Goal: Task Accomplishment & Management: Manage account settings

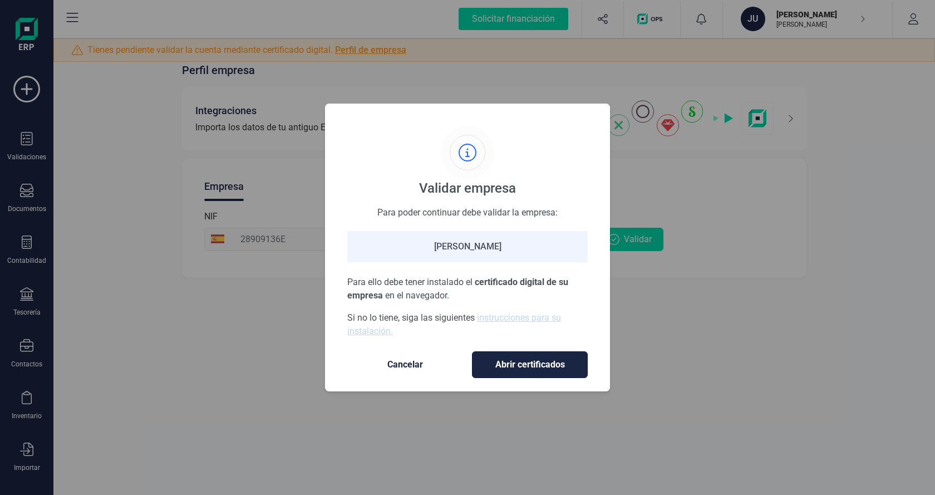
click at [510, 367] on span "Abrir certificados" at bounding box center [529, 364] width 92 height 13
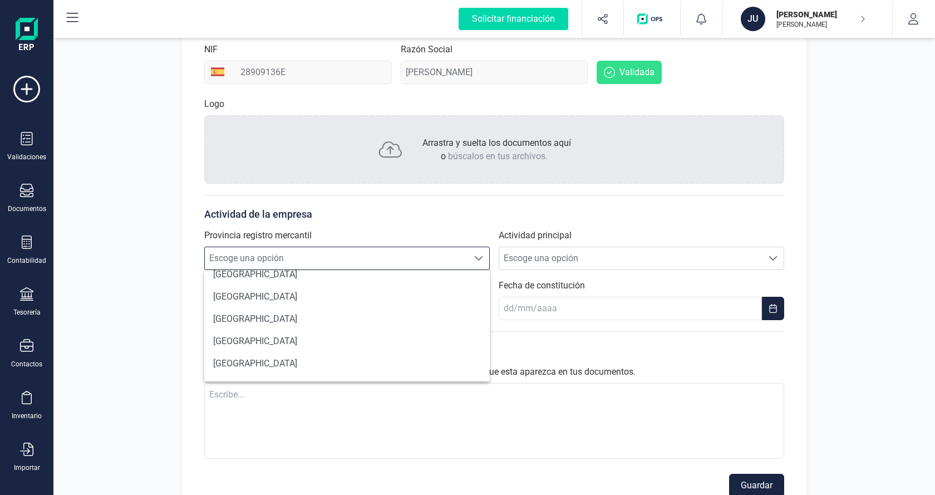
scroll to position [834, 0]
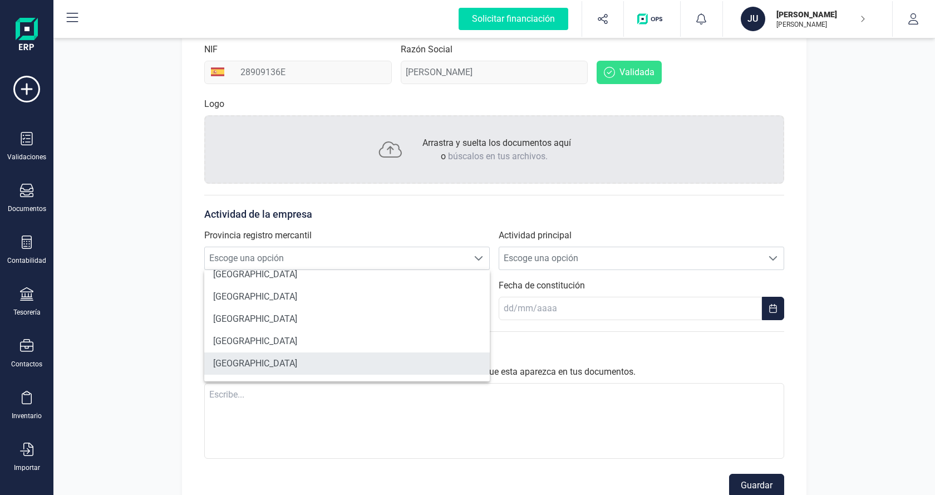
click at [233, 366] on li "[GEOGRAPHIC_DATA]" at bounding box center [346, 363] width 285 height 22
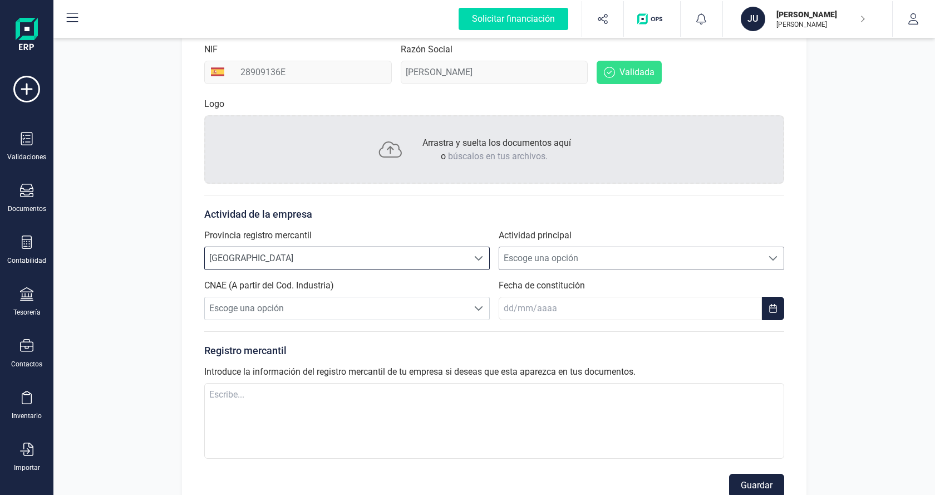
click at [546, 255] on span "Escoge una opción" at bounding box center [630, 258] width 263 height 22
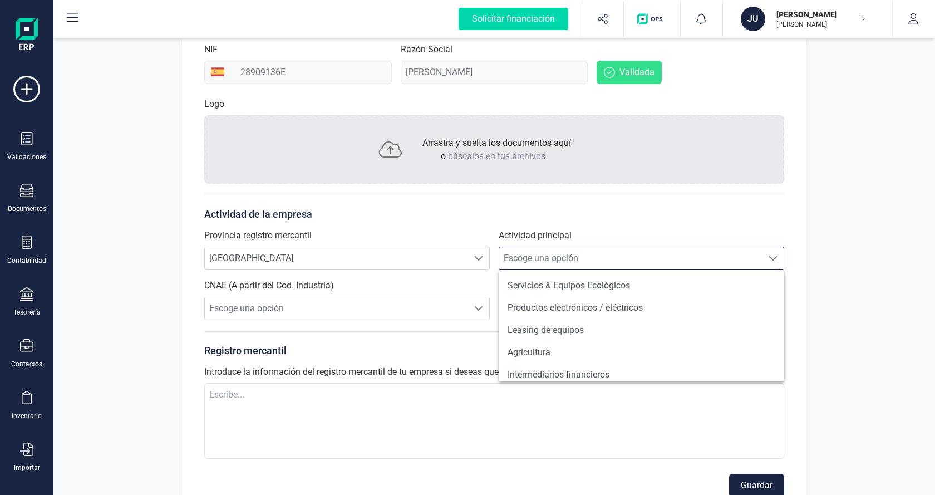
scroll to position [167, 0]
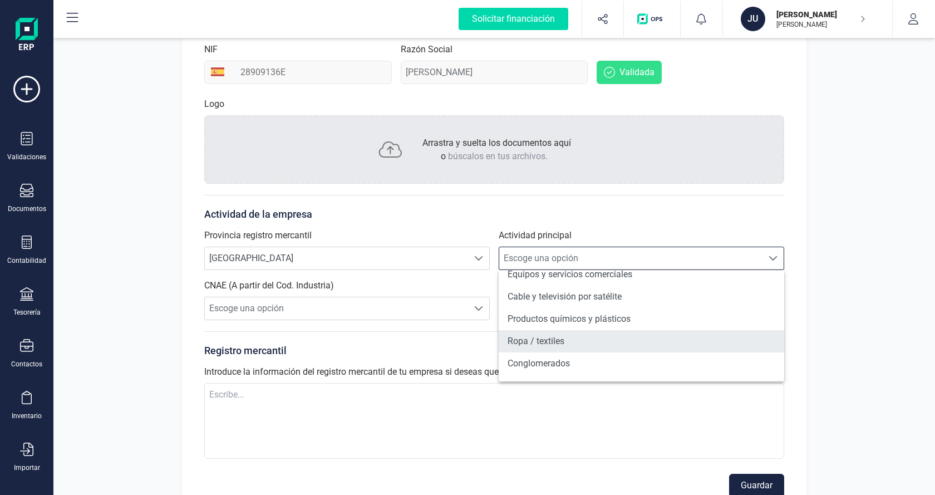
click at [541, 337] on li "Ropa / textiles" at bounding box center [640, 341] width 285 height 22
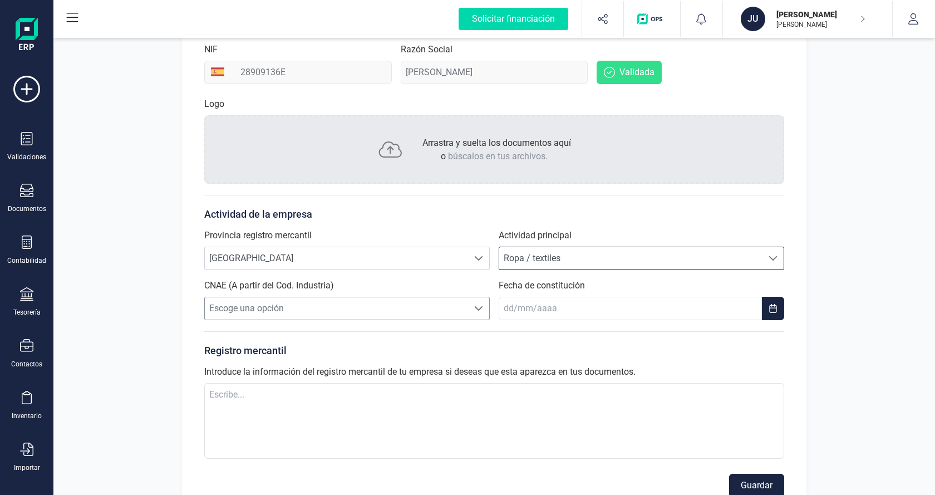
click at [280, 304] on span "Escoge una opción" at bounding box center [336, 308] width 263 height 22
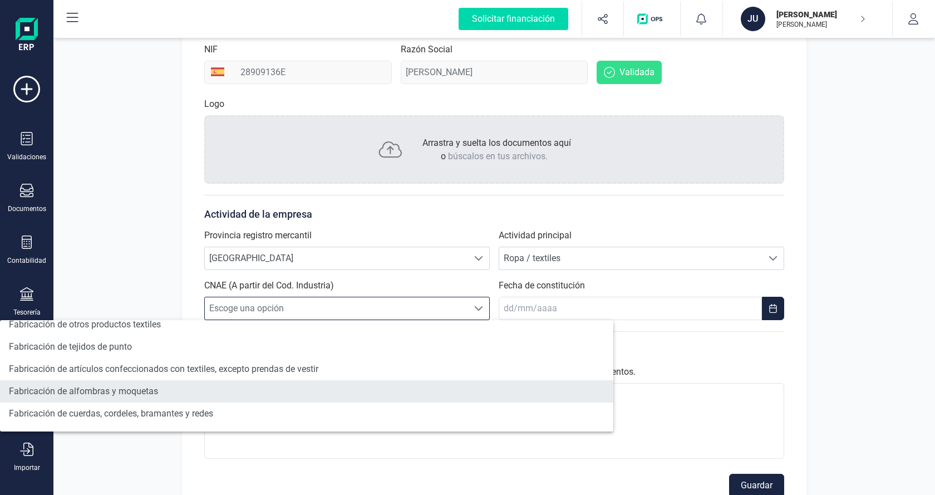
scroll to position [334, 0]
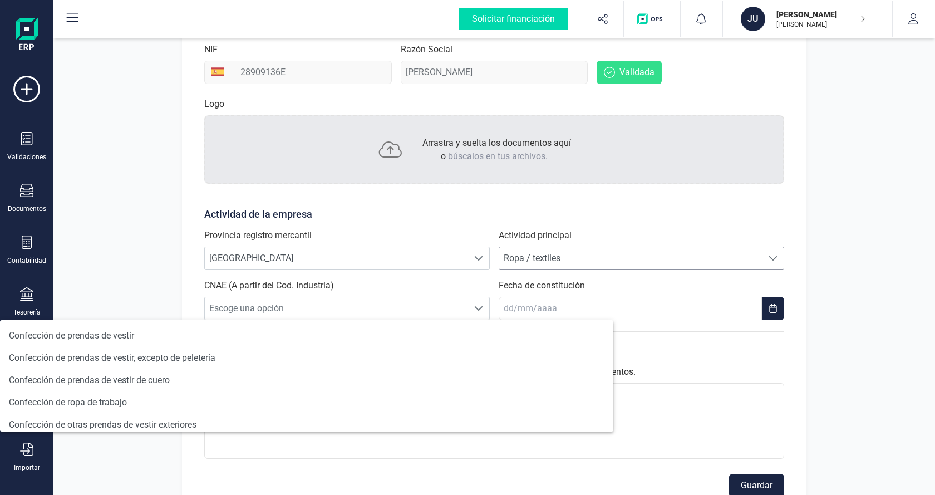
click at [597, 265] on span "Ropa / textiles" at bounding box center [630, 258] width 263 height 22
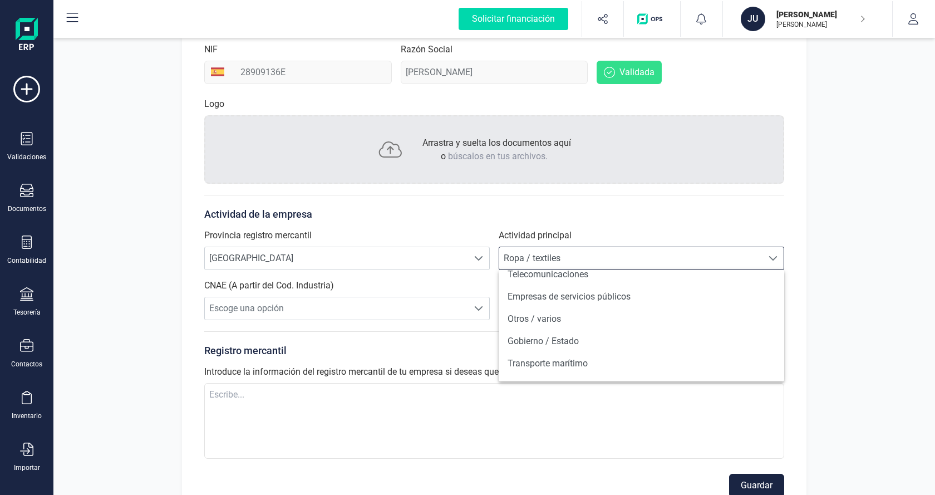
scroll to position [668, 0]
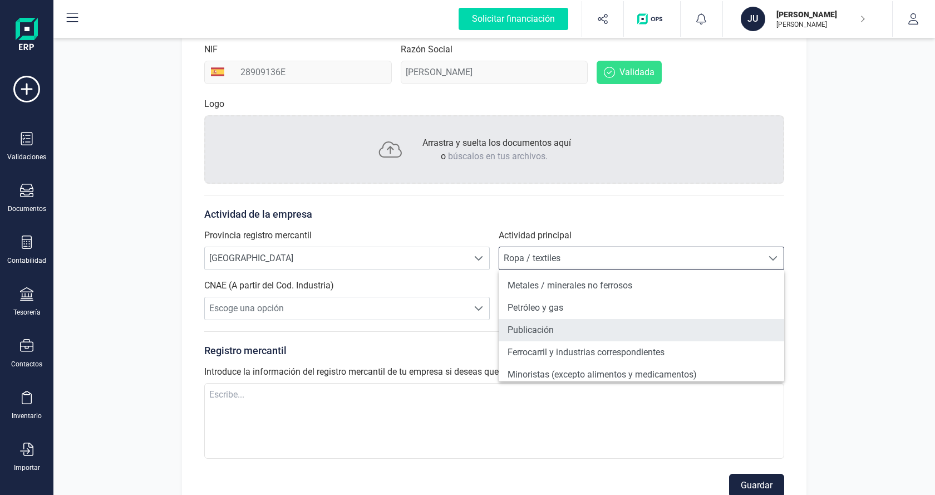
click at [532, 327] on li "Publicación" at bounding box center [640, 330] width 285 height 22
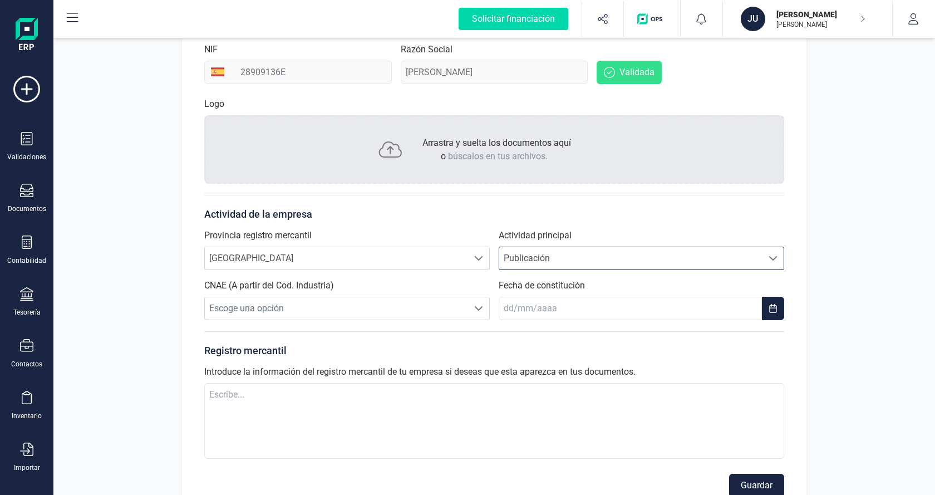
click at [555, 262] on span "Publicación" at bounding box center [630, 258] width 263 height 22
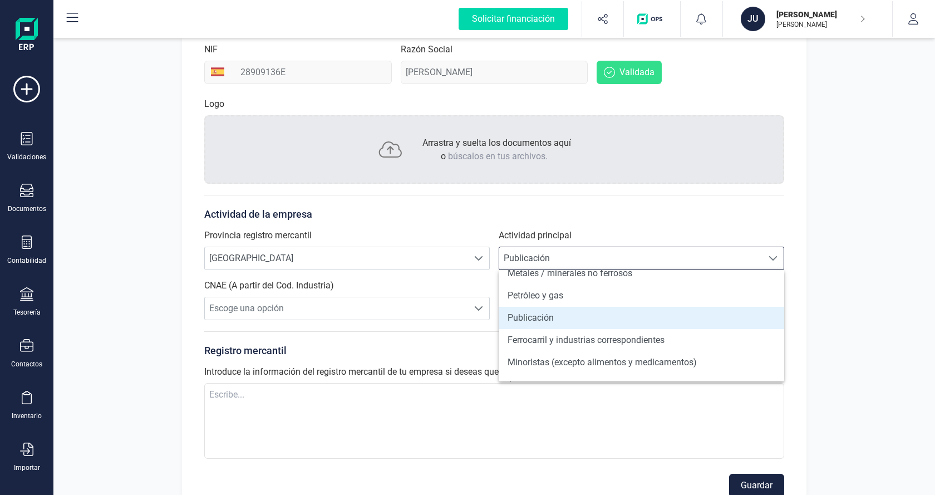
scroll to position [702, 0]
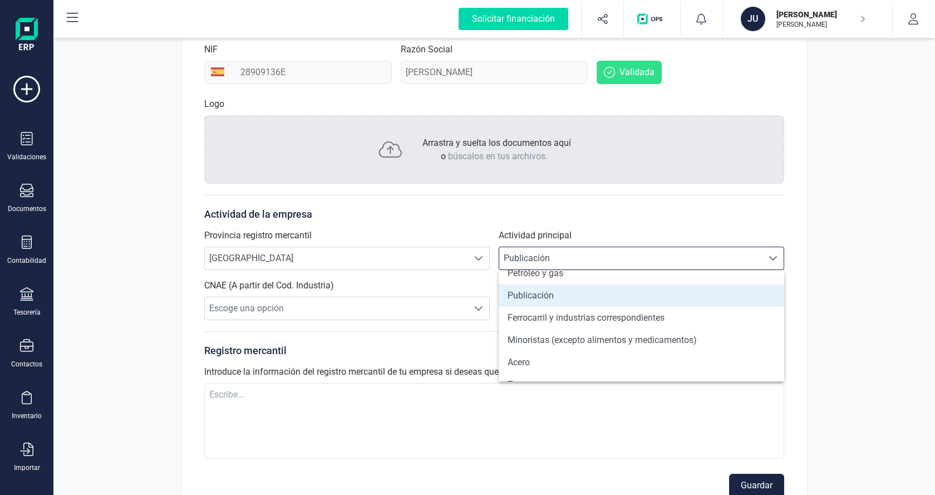
click at [560, 294] on li "Publicación" at bounding box center [640, 295] width 285 height 22
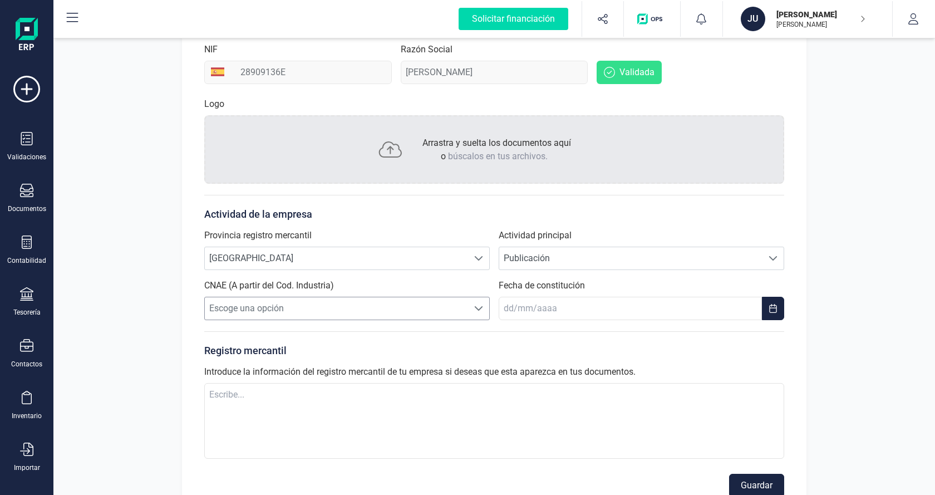
click at [246, 309] on span "Escoge una opción" at bounding box center [336, 308] width 263 height 22
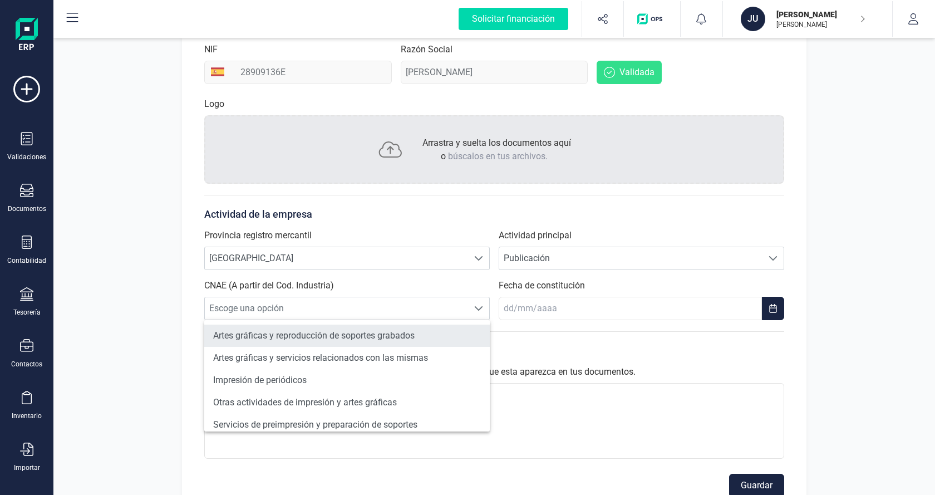
click at [274, 329] on li "Artes gráficas y reproducción de soportes grabados" at bounding box center [346, 335] width 285 height 22
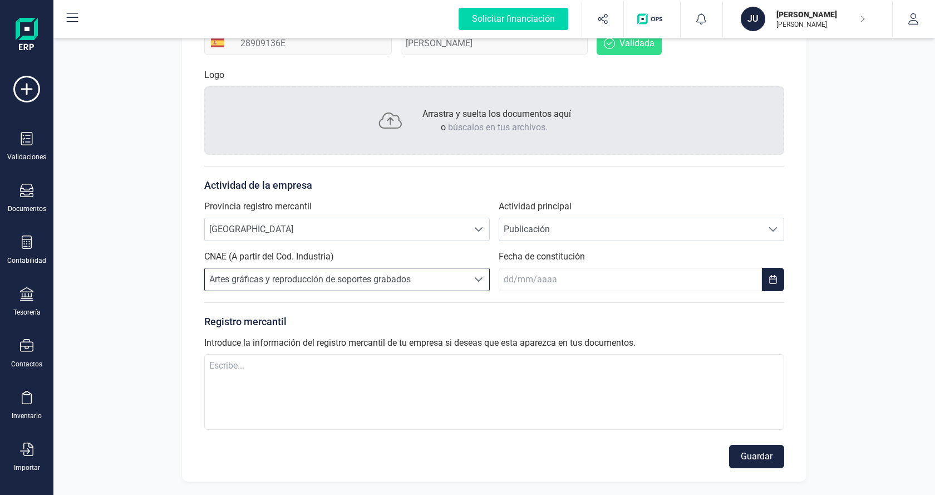
scroll to position [29, 0]
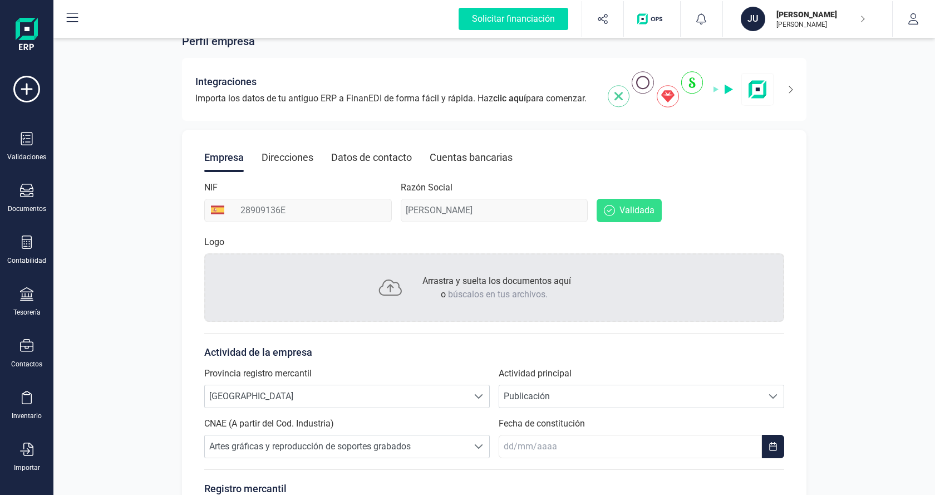
click at [627, 210] on span "Validada" at bounding box center [636, 210] width 35 height 13
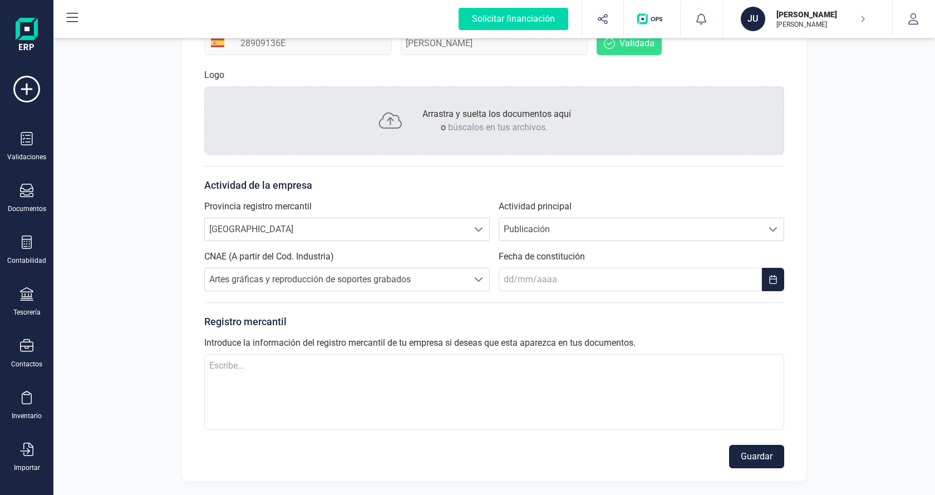
click at [755, 460] on button "Guardar" at bounding box center [756, 456] width 55 height 23
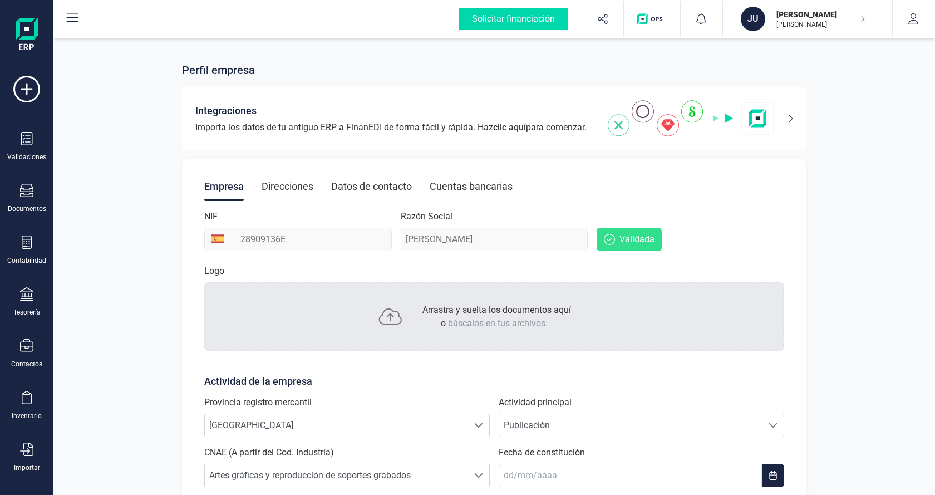
click at [848, 21] on p "[PERSON_NAME]" at bounding box center [820, 24] width 89 height 9
click at [773, 142] on div "[PERSON_NAME]" at bounding box center [795, 137] width 163 height 13
click at [79, 70] on div "Perfil empresa Integraciones Importa los datos de tu antiguo ERP a FinanEDI de …" at bounding box center [493, 363] width 881 height 655
click at [32, 136] on icon at bounding box center [27, 138] width 12 height 13
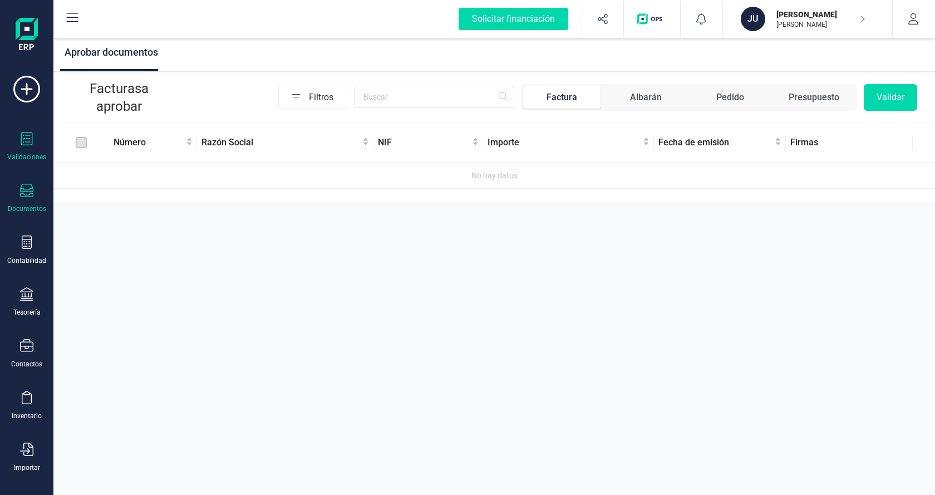
click at [21, 189] on icon at bounding box center [26, 190] width 13 height 13
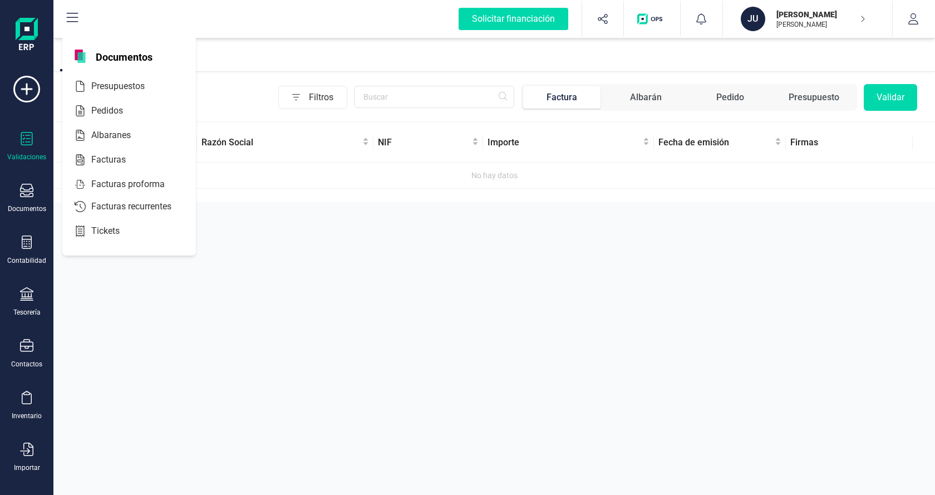
click at [28, 149] on div "Validaciones" at bounding box center [26, 146] width 45 height 29
